Goal: Information Seeking & Learning: Learn about a topic

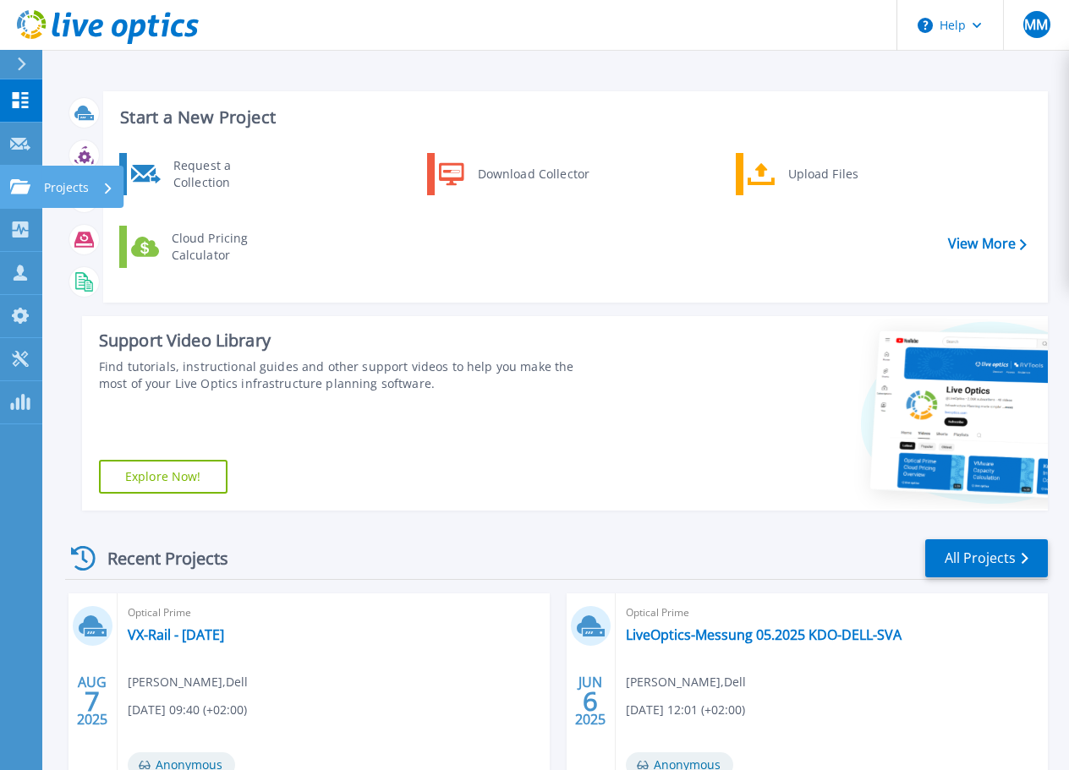
click at [54, 184] on p "Projects" at bounding box center [66, 188] width 45 height 44
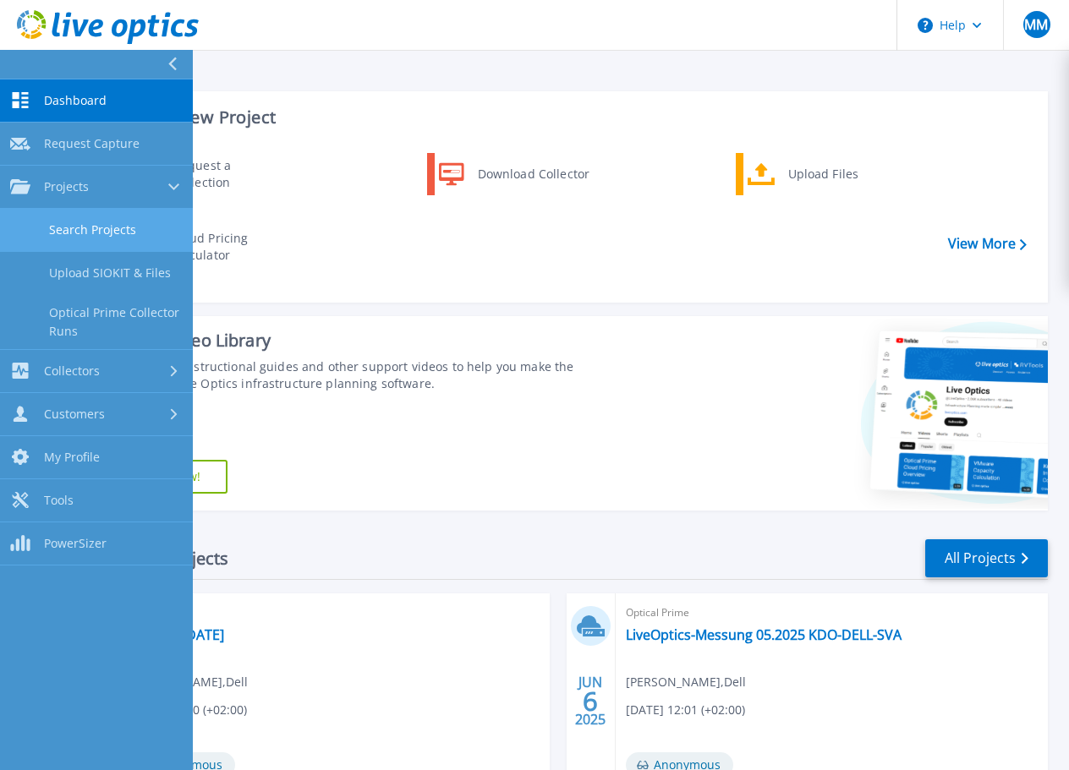
click at [71, 225] on link "Search Projects" at bounding box center [96, 230] width 193 height 43
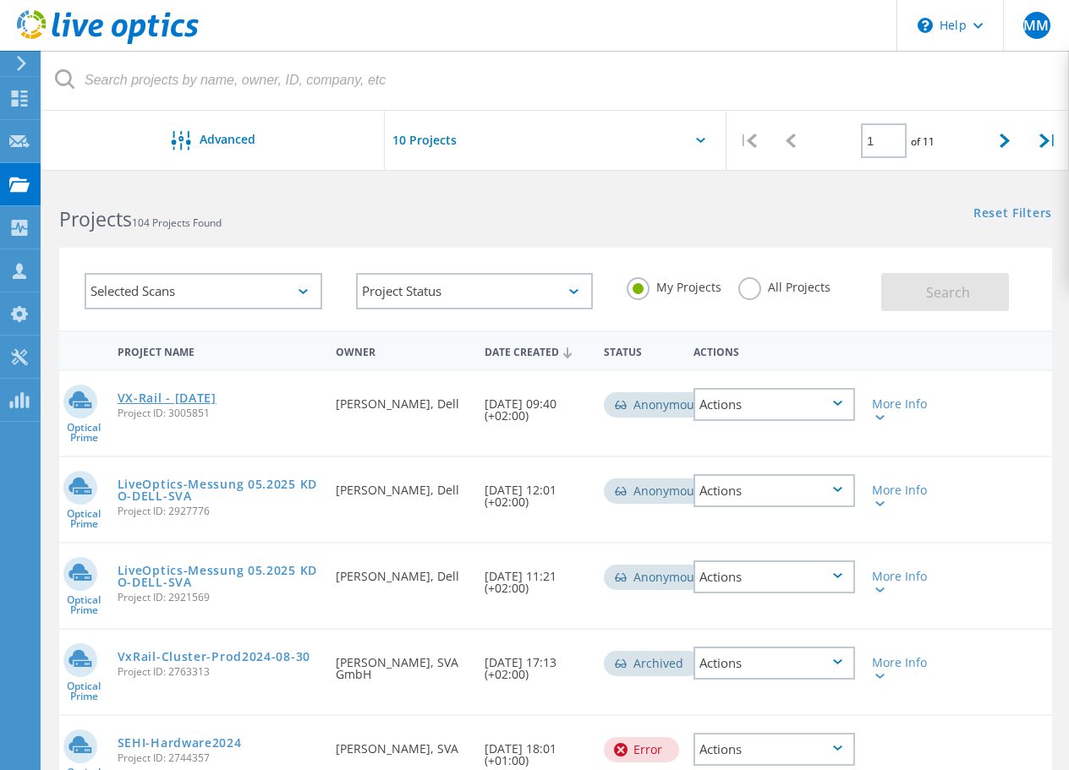
click at [197, 399] on link "VX-Rail - [DATE]" at bounding box center [167, 398] width 99 height 12
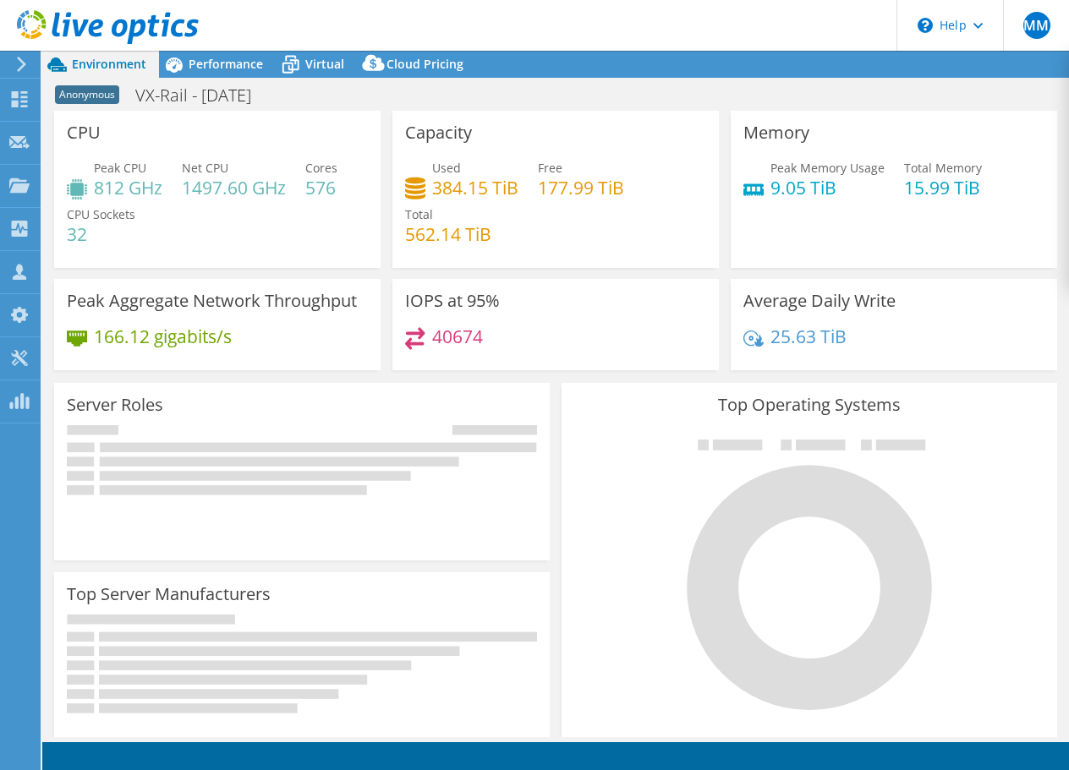
select select "USD"
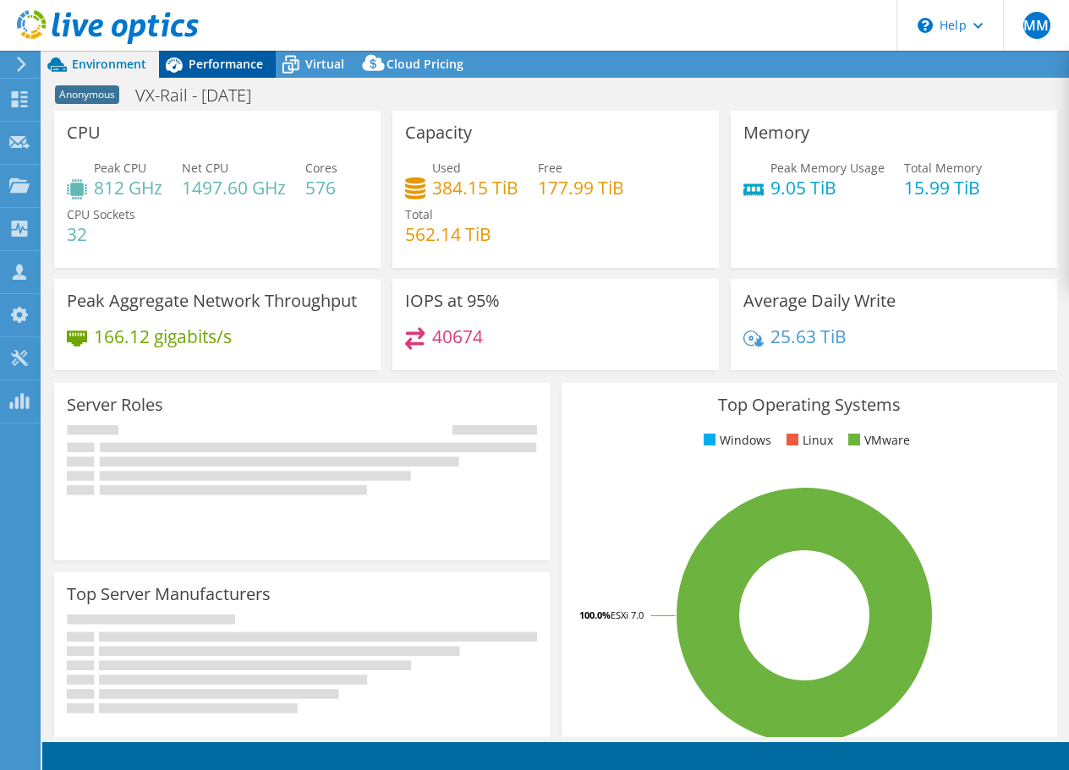
click at [230, 74] on div "Performance" at bounding box center [217, 64] width 117 height 27
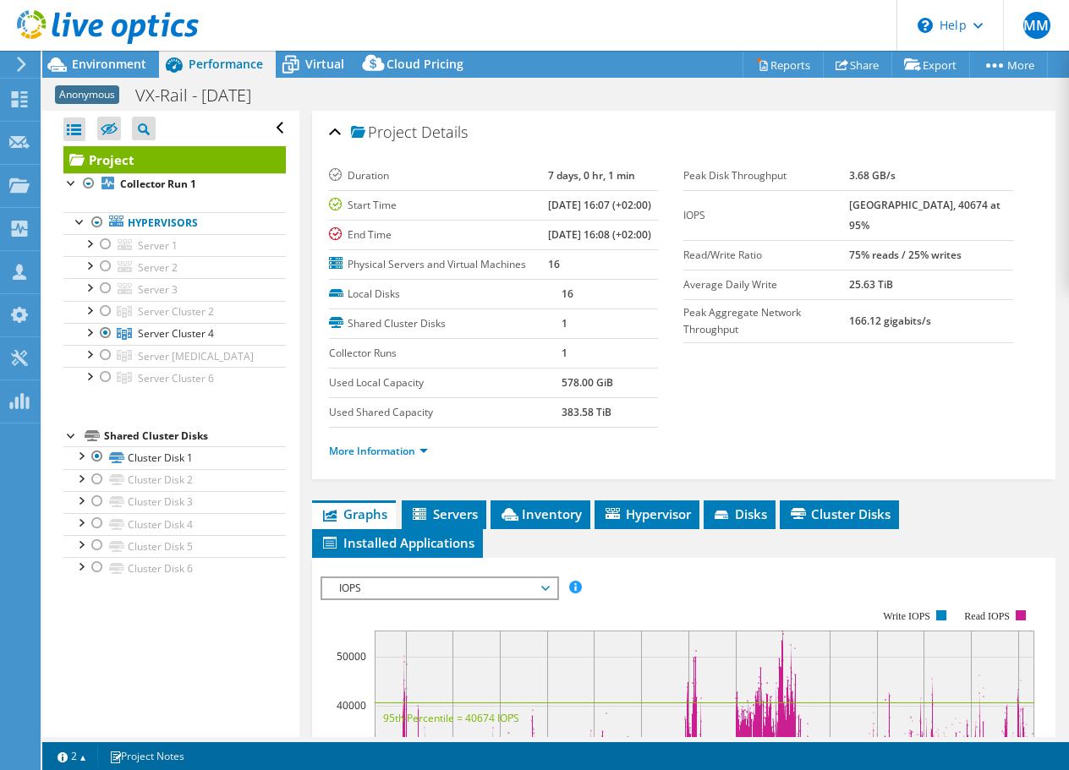
click at [383, 273] on label "Physical Servers and Virtual Machines" at bounding box center [438, 264] width 219 height 17
click at [431, 244] on label "End Time" at bounding box center [438, 235] width 219 height 17
click at [88, 331] on div at bounding box center [88, 331] width 17 height 17
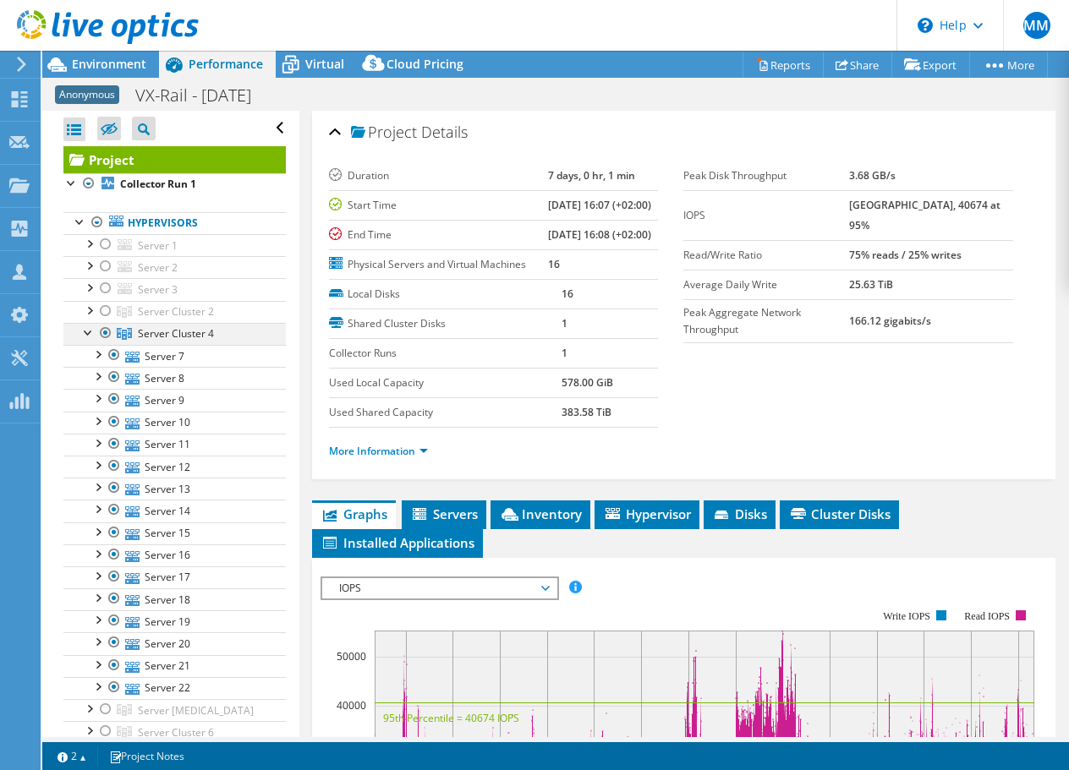
click at [88, 331] on div at bounding box center [88, 331] width 17 height 17
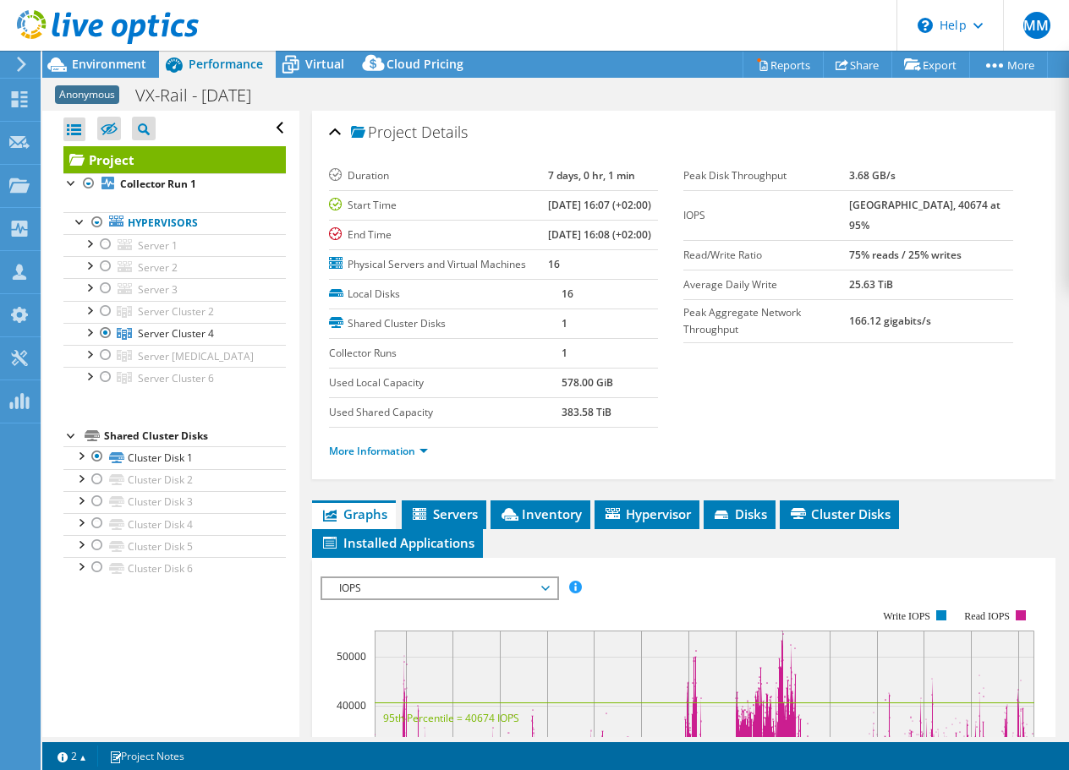
click at [447, 273] on label "Physical Servers and Virtual Machines" at bounding box center [438, 264] width 219 height 17
click at [548, 183] on td "7 days, 0 hr, 1 min" at bounding box center [603, 177] width 110 height 30
click at [86, 309] on div at bounding box center [88, 309] width 17 height 17
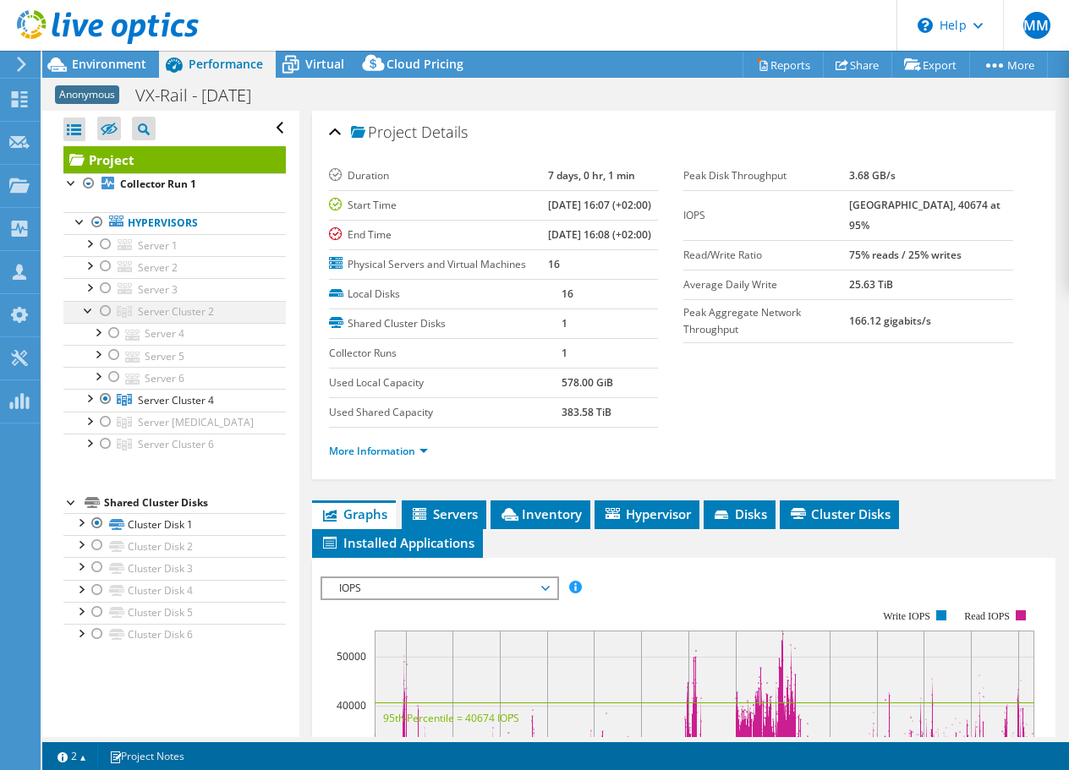
click at [86, 309] on div at bounding box center [88, 309] width 17 height 17
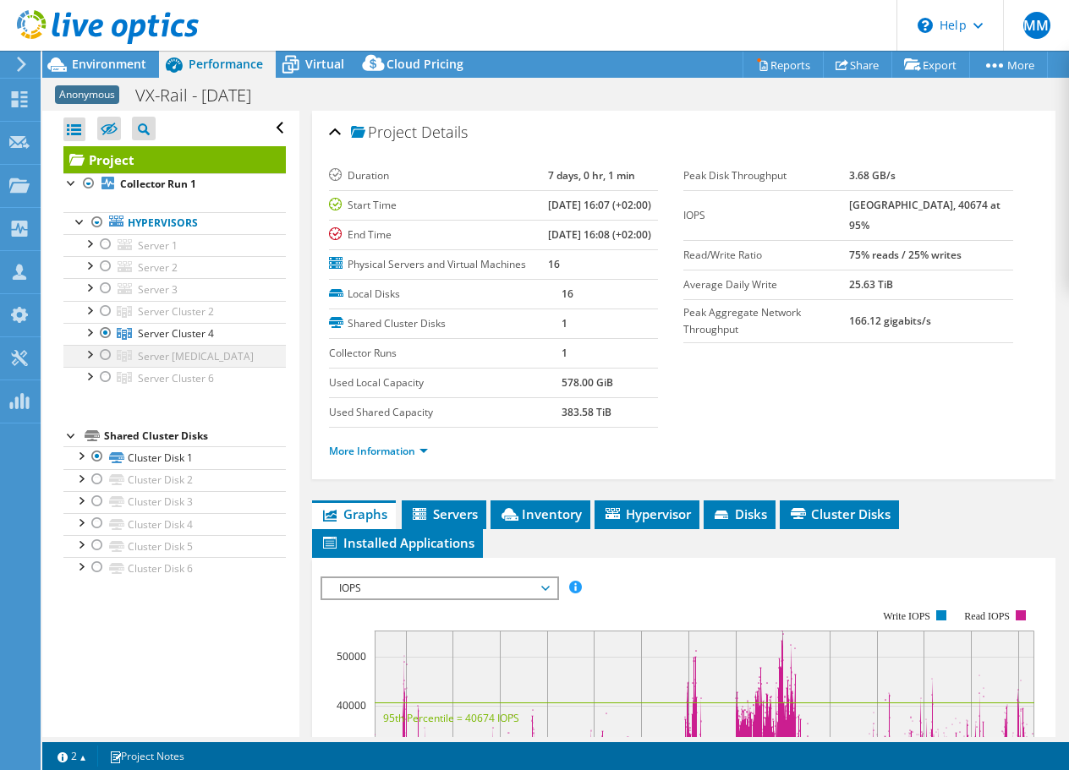
click at [89, 354] on div at bounding box center [88, 353] width 17 height 17
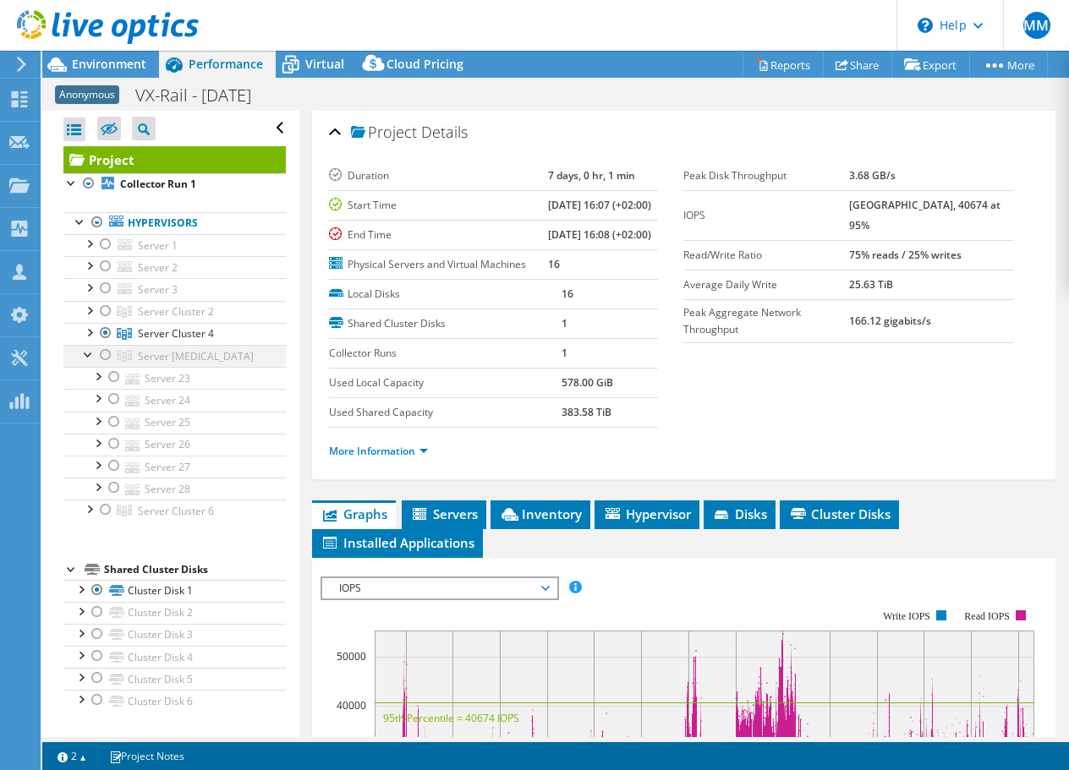
click at [90, 353] on div at bounding box center [88, 353] width 17 height 17
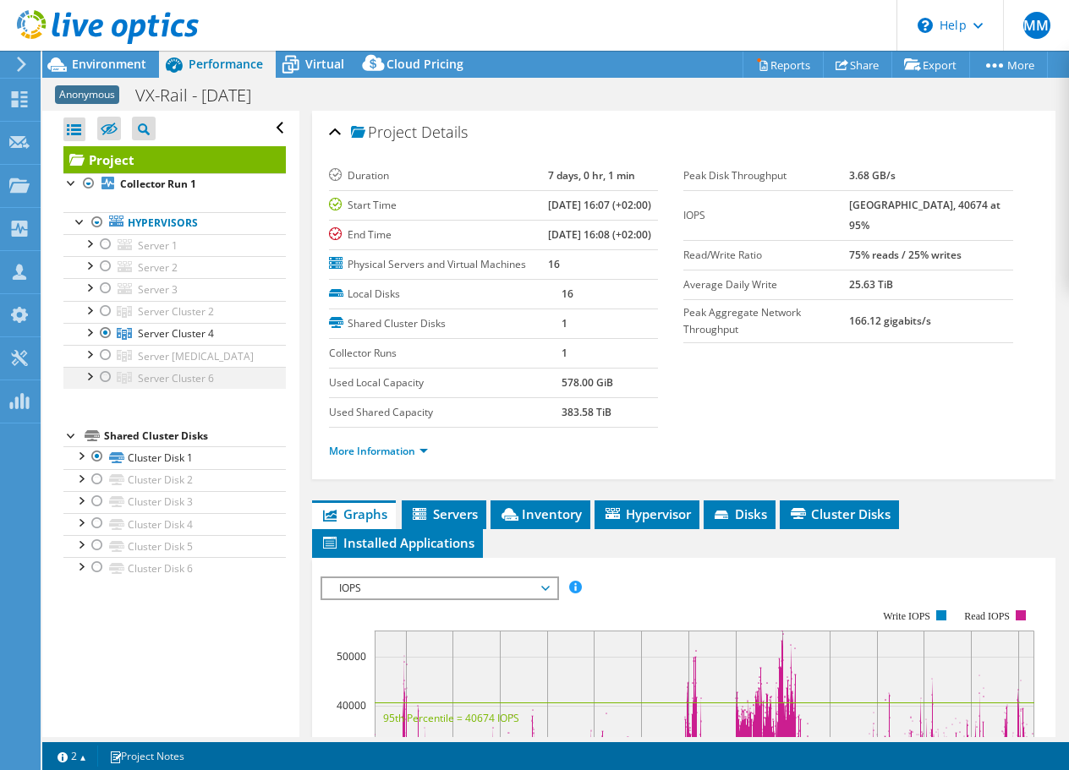
click at [93, 376] on div at bounding box center [88, 375] width 17 height 17
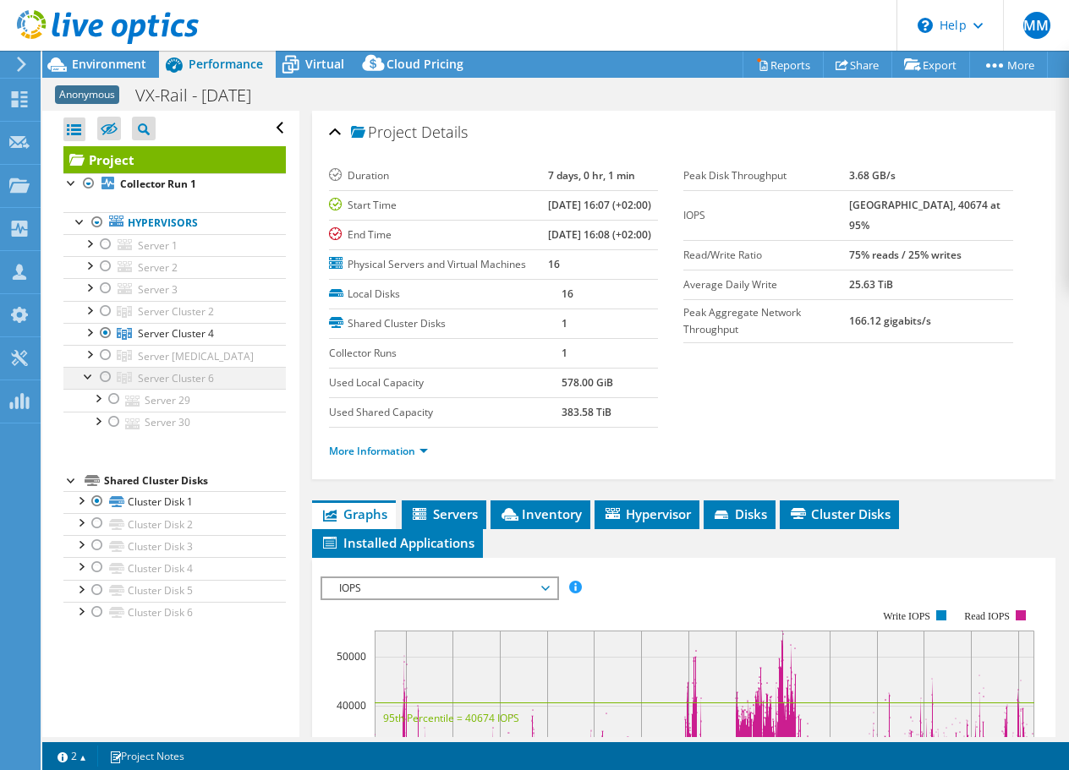
click at [93, 375] on div at bounding box center [88, 375] width 17 height 17
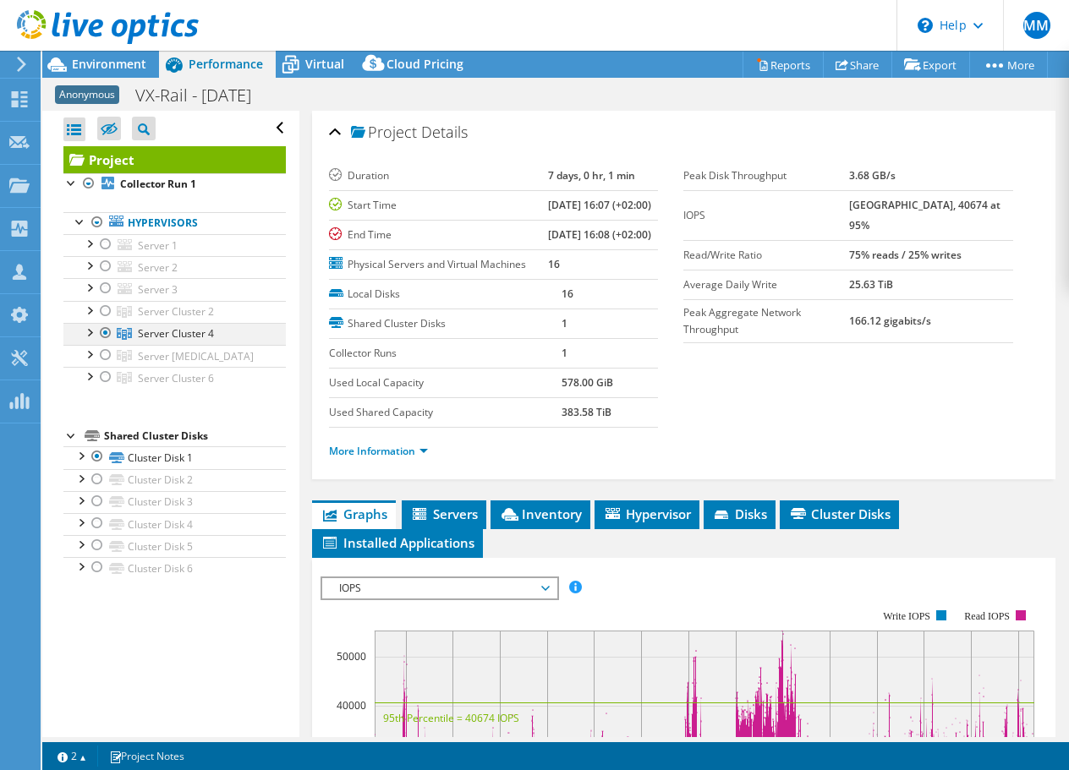
click at [88, 337] on div at bounding box center [88, 331] width 17 height 17
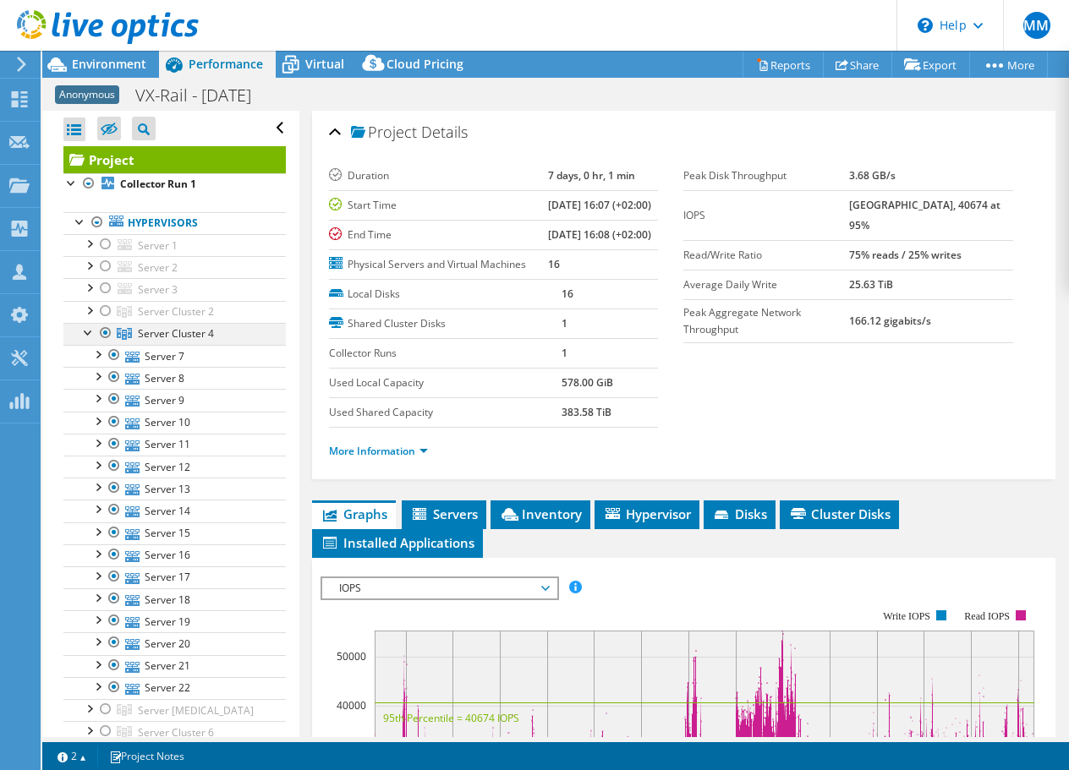
click at [88, 331] on div at bounding box center [88, 331] width 17 height 17
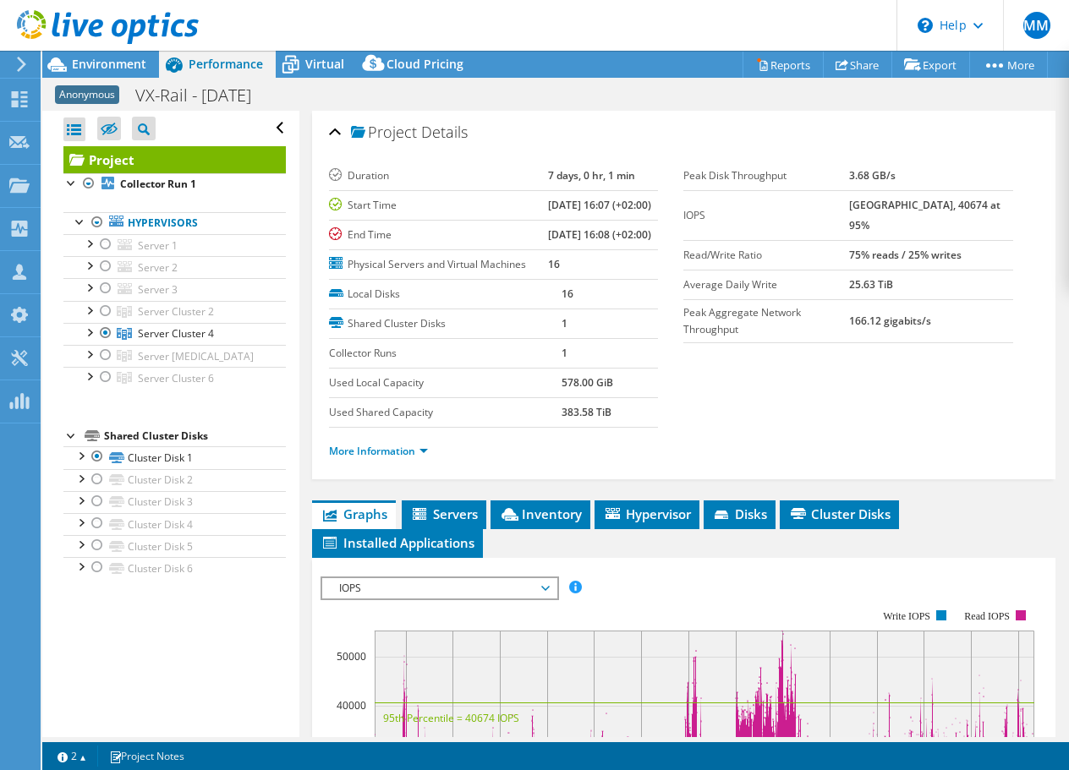
click at [584, 310] on td "16" at bounding box center [610, 295] width 96 height 30
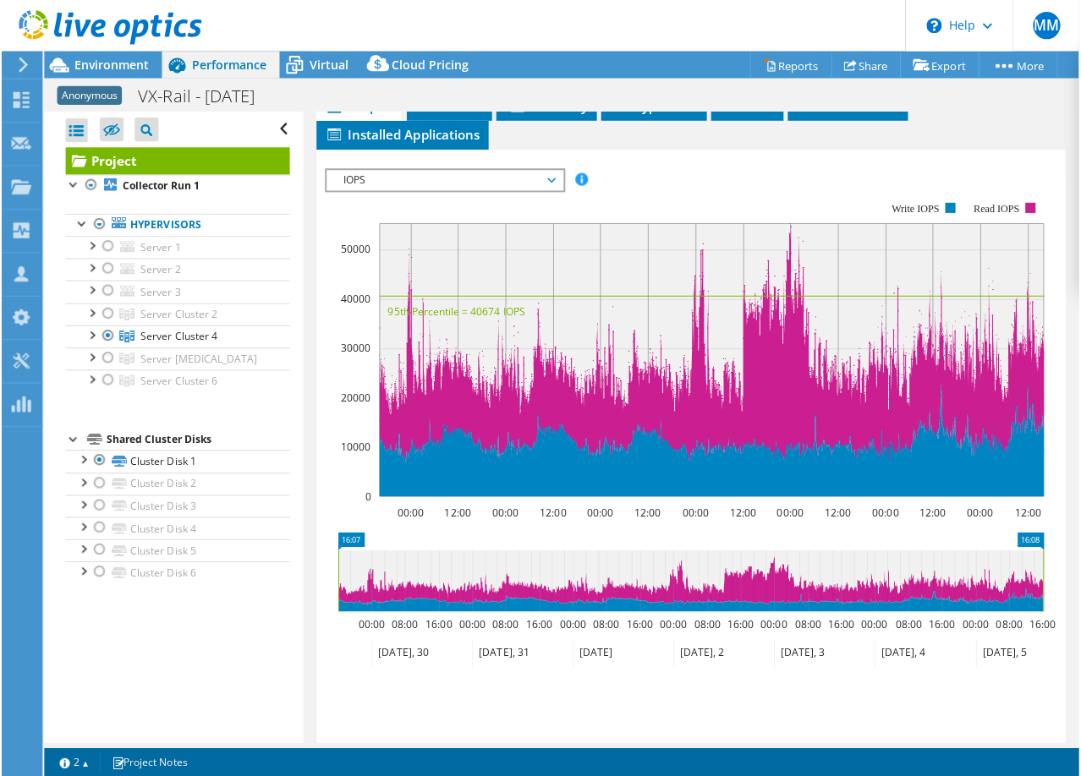
scroll to position [431, 0]
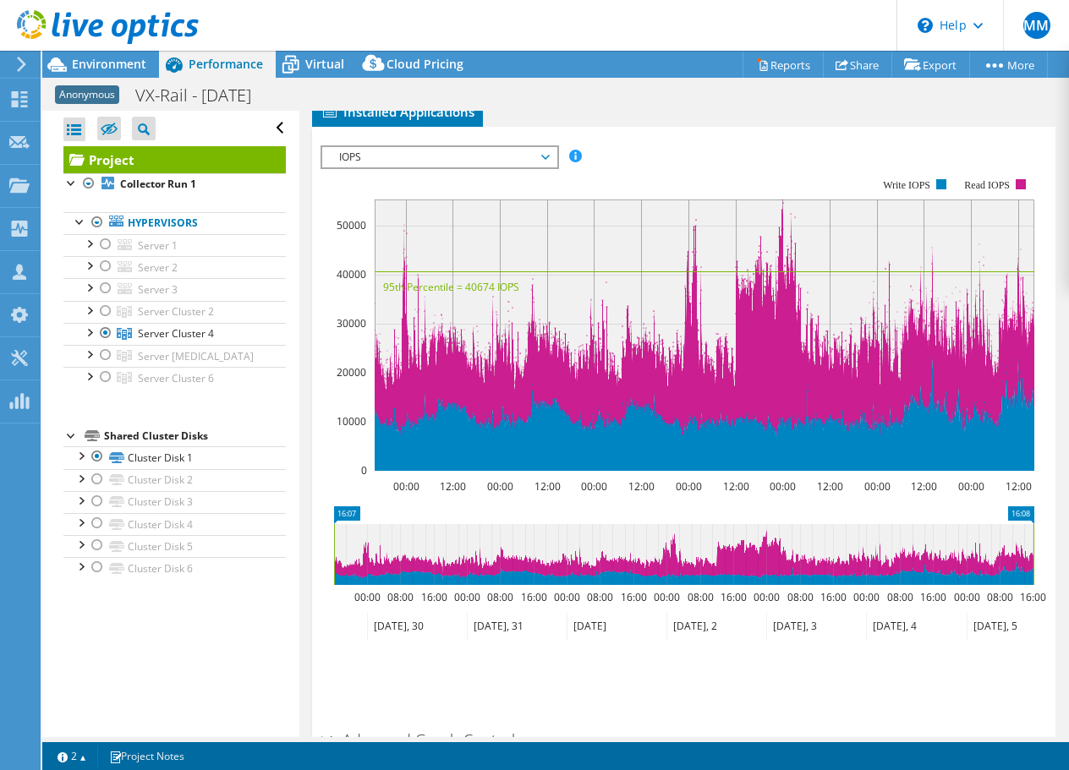
click at [416, 167] on span "IOPS" at bounding box center [439, 157] width 217 height 20
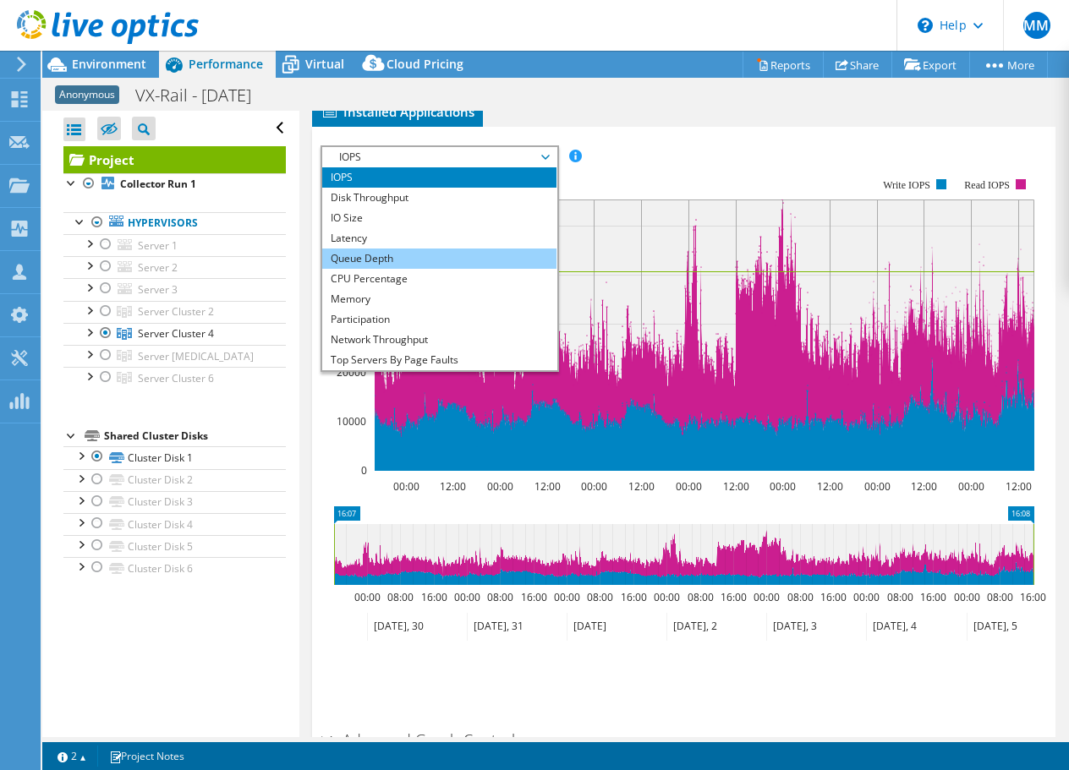
click at [401, 269] on li "Queue Depth" at bounding box center [439, 259] width 234 height 20
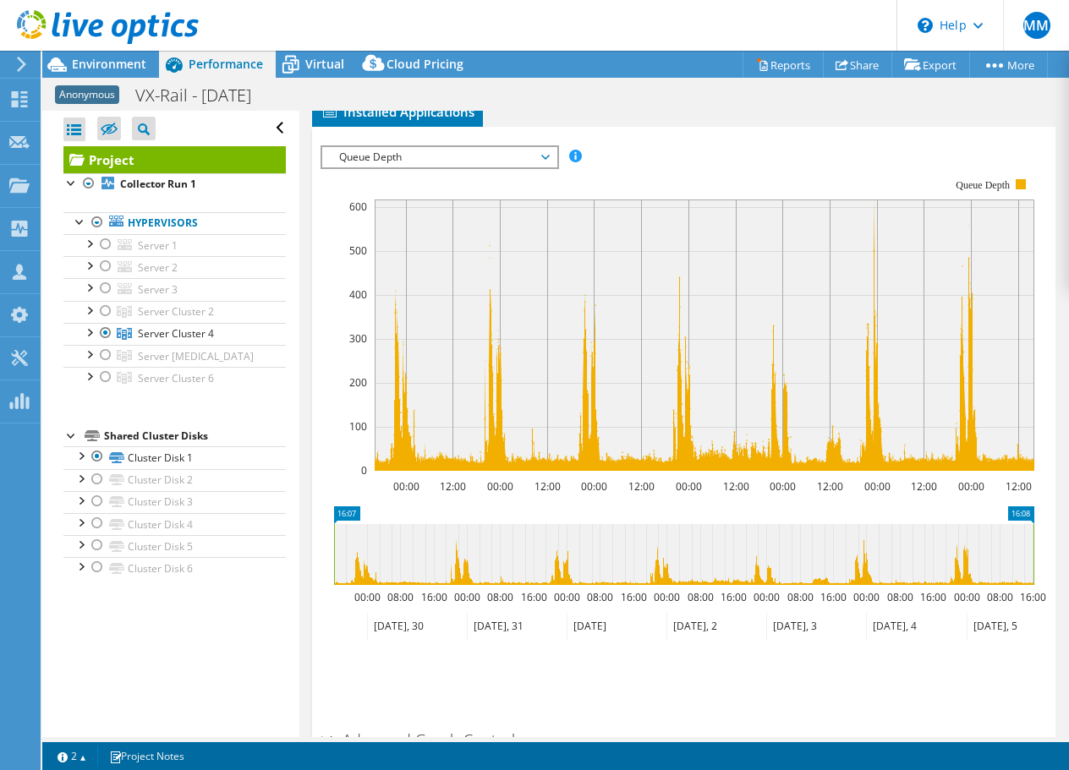
click at [638, 219] on rect at bounding box center [678, 325] width 714 height 338
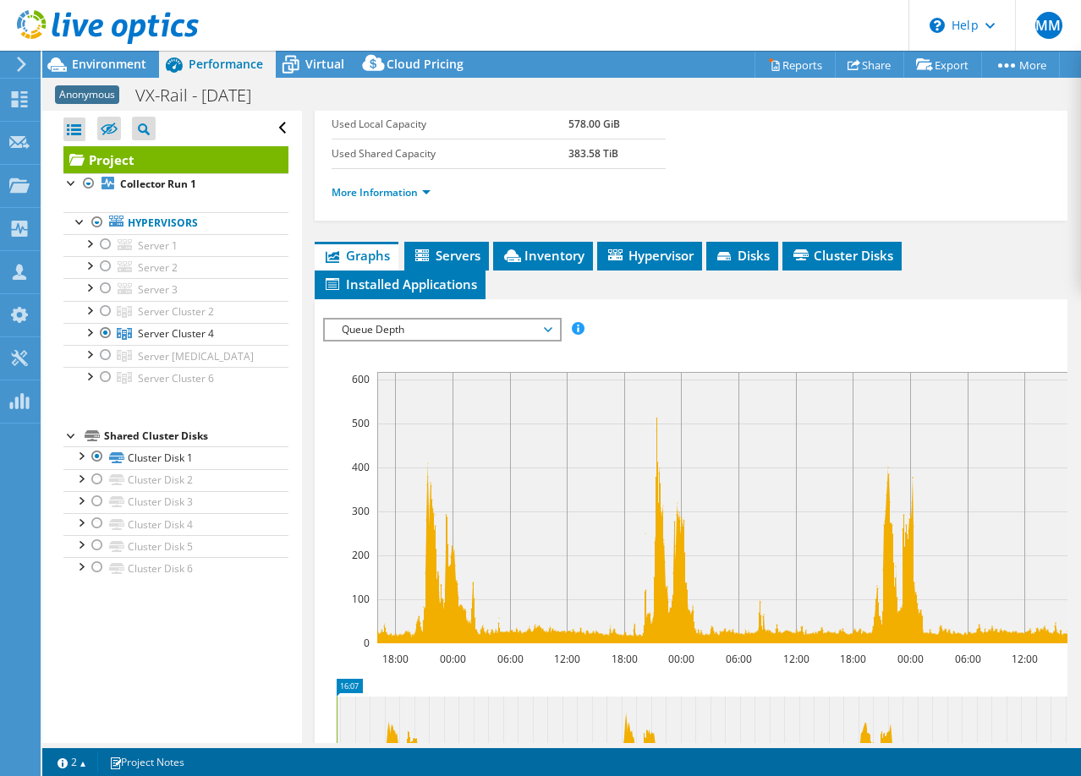
scroll to position [377, 0]
